Goal: Transaction & Acquisition: Book appointment/travel/reservation

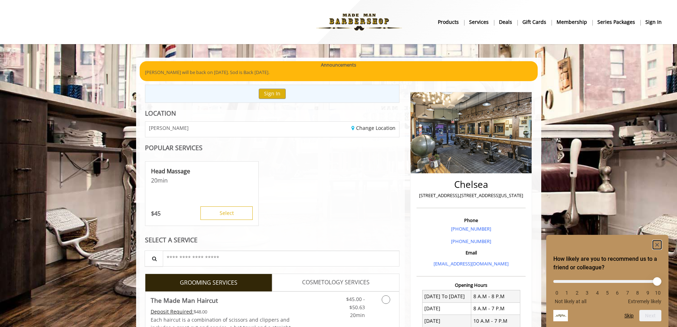
click at [656, 243] on icon "Hide survey" at bounding box center [658, 245] width 4 height 4
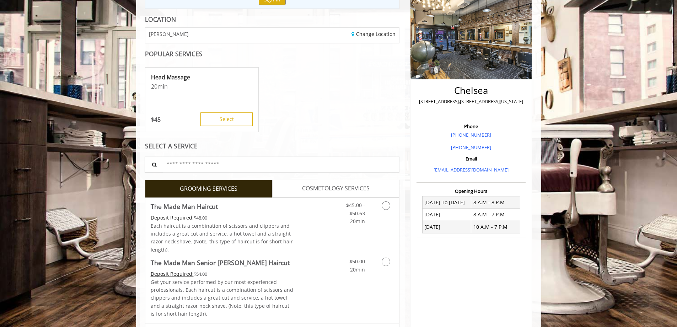
scroll to position [107, 0]
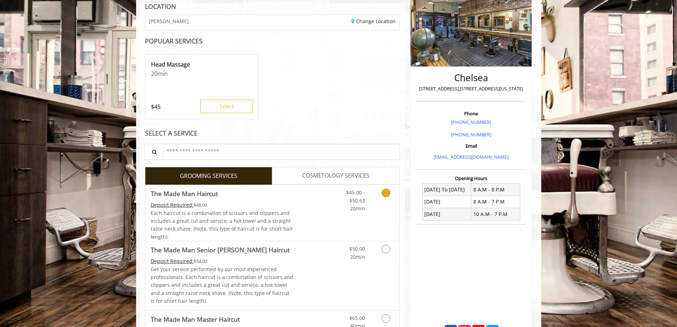
click at [385, 194] on icon "Grooming services" at bounding box center [386, 192] width 9 height 9
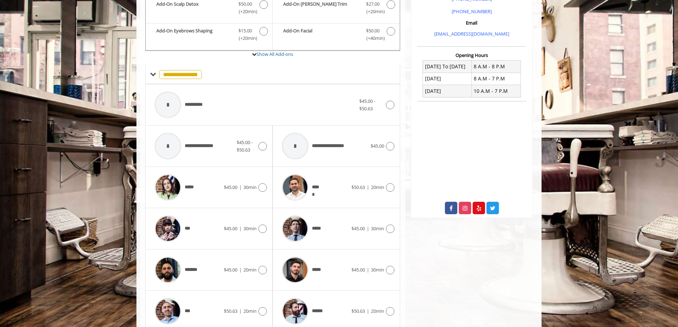
scroll to position [265, 0]
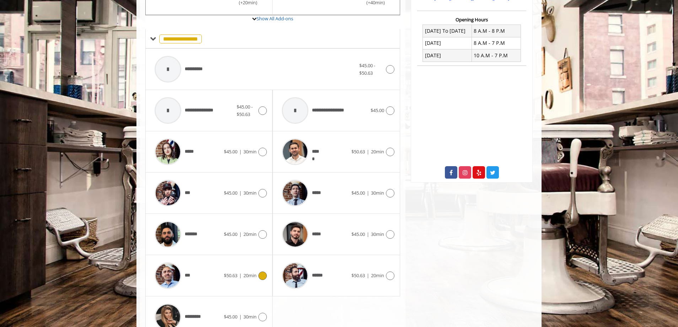
click at [262, 277] on icon at bounding box center [262, 275] width 9 height 9
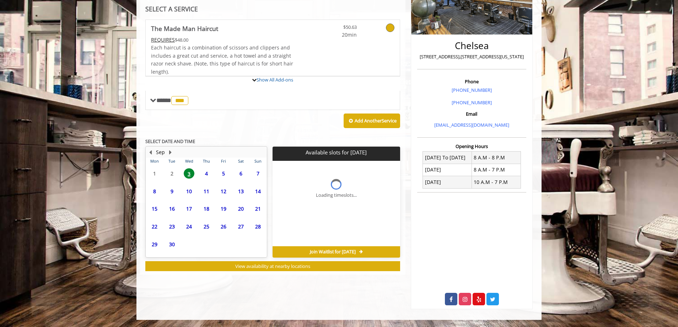
scroll to position [170, 0]
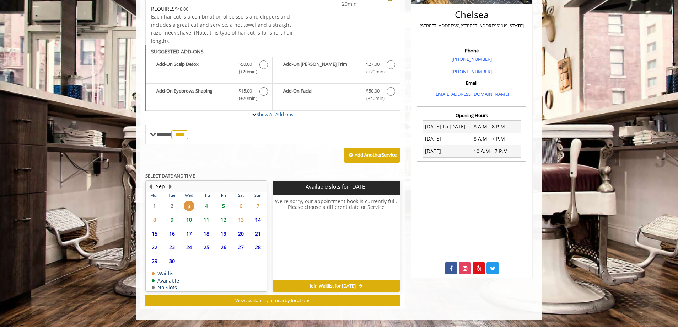
click at [205, 206] on span "4" at bounding box center [206, 206] width 11 height 10
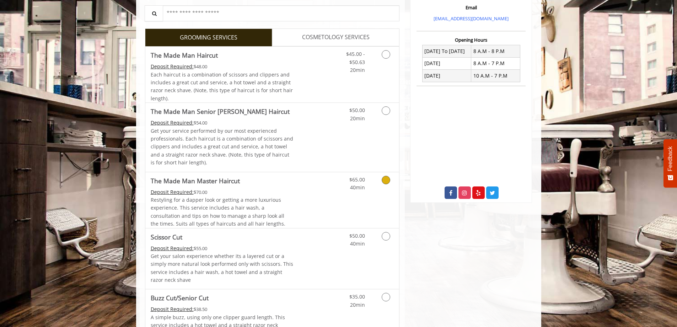
scroll to position [249, 0]
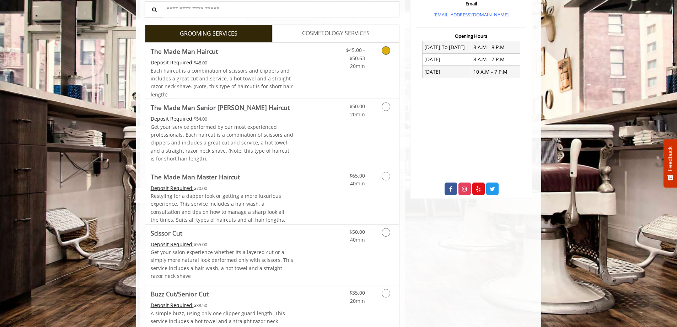
click at [385, 50] on icon "Grooming services" at bounding box center [386, 50] width 9 height 9
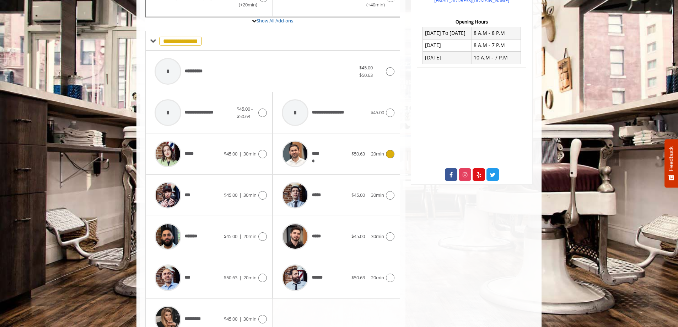
scroll to position [285, 0]
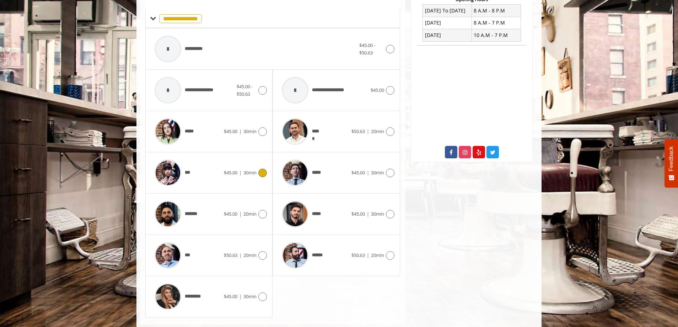
click at [263, 172] on icon at bounding box center [262, 173] width 9 height 9
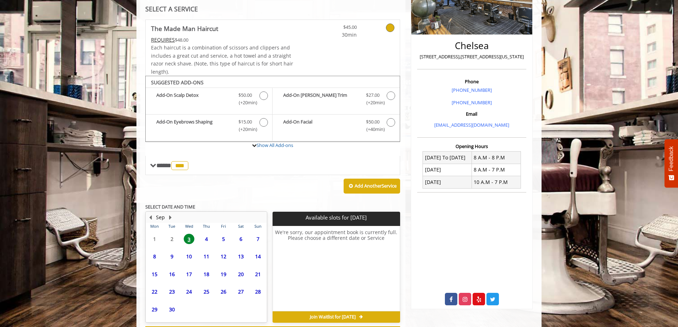
scroll to position [170, 0]
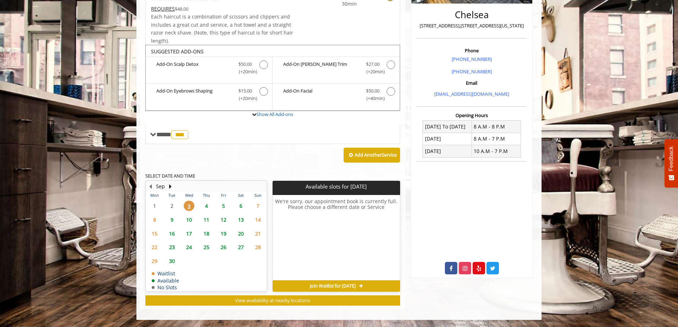
click at [207, 205] on span "4" at bounding box center [206, 206] width 11 height 10
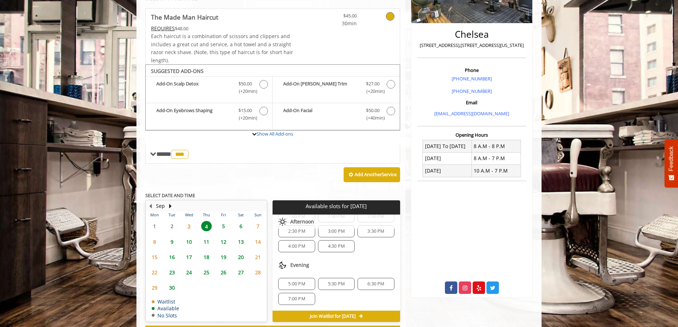
scroll to position [180, 0]
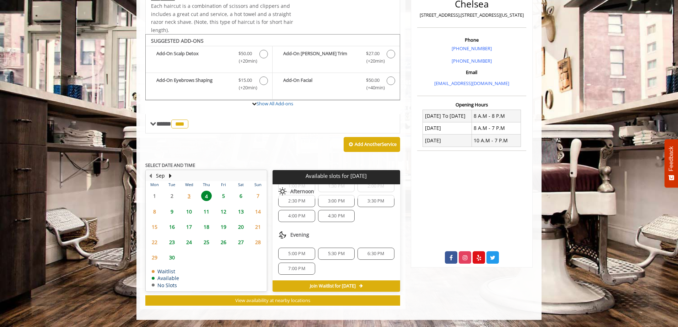
click at [297, 254] on span "5:00 PM" at bounding box center [296, 254] width 17 height 6
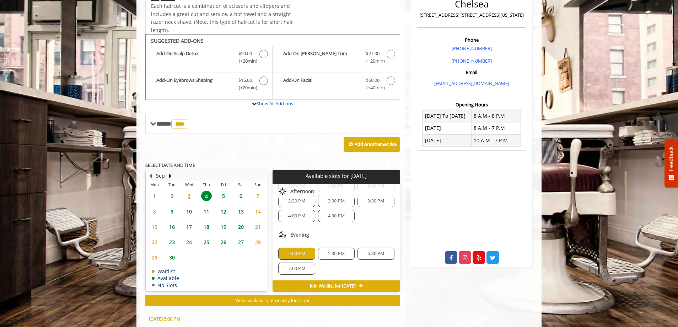
scroll to position [309, 0]
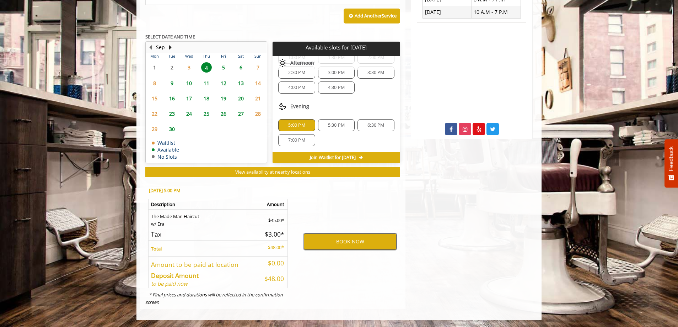
click at [338, 240] on button "BOOK NOW" at bounding box center [350, 241] width 93 height 16
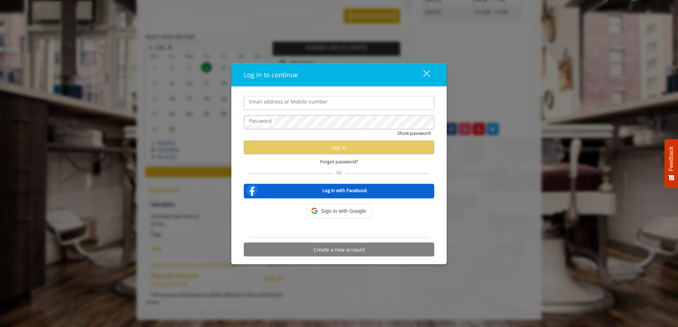
type input "**********"
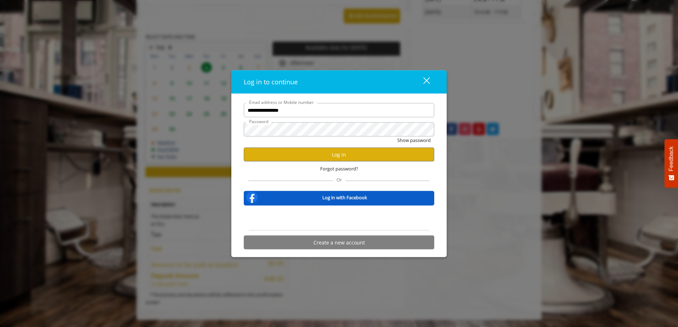
scroll to position [0, 0]
click at [332, 155] on button "Log in" at bounding box center [339, 155] width 191 height 14
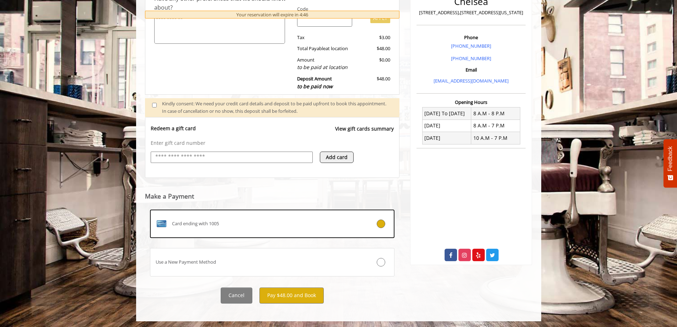
scroll to position [184, 0]
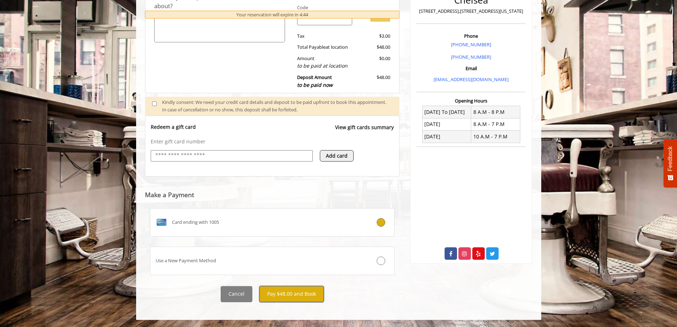
click at [295, 292] on button "Pay $48.00 and Book" at bounding box center [292, 294] width 64 height 16
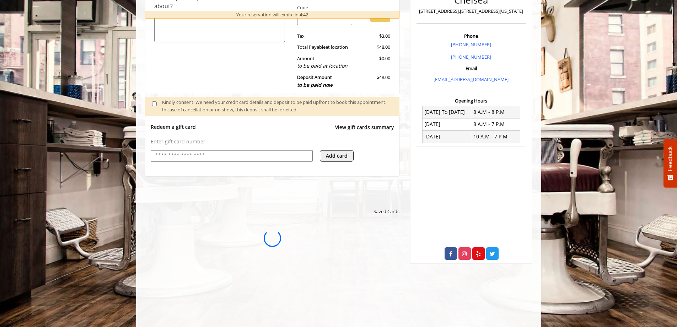
scroll to position [0, 0]
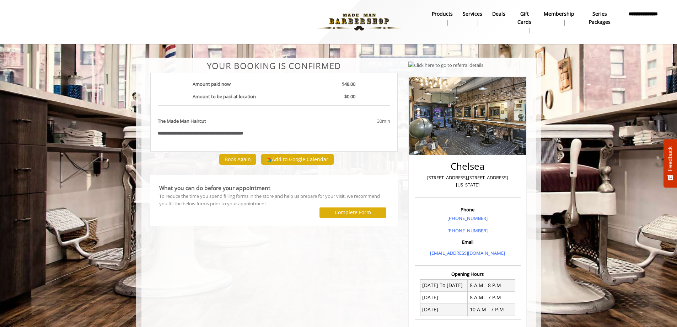
drag, startPoint x: 521, startPoint y: 179, endPoint x: 415, endPoint y: 176, distance: 106.3
click at [415, 176] on div "Chelsea 169 W 23rd Street,170 W 23rd Street, New York Phone +(917) 639-3902 +(6…" at bounding box center [467, 255] width 118 height 359
copy p "[STREET_ADDRESS],[STREET_ADDRESS][US_STATE]"
